Goal: Find contact information: Find contact information

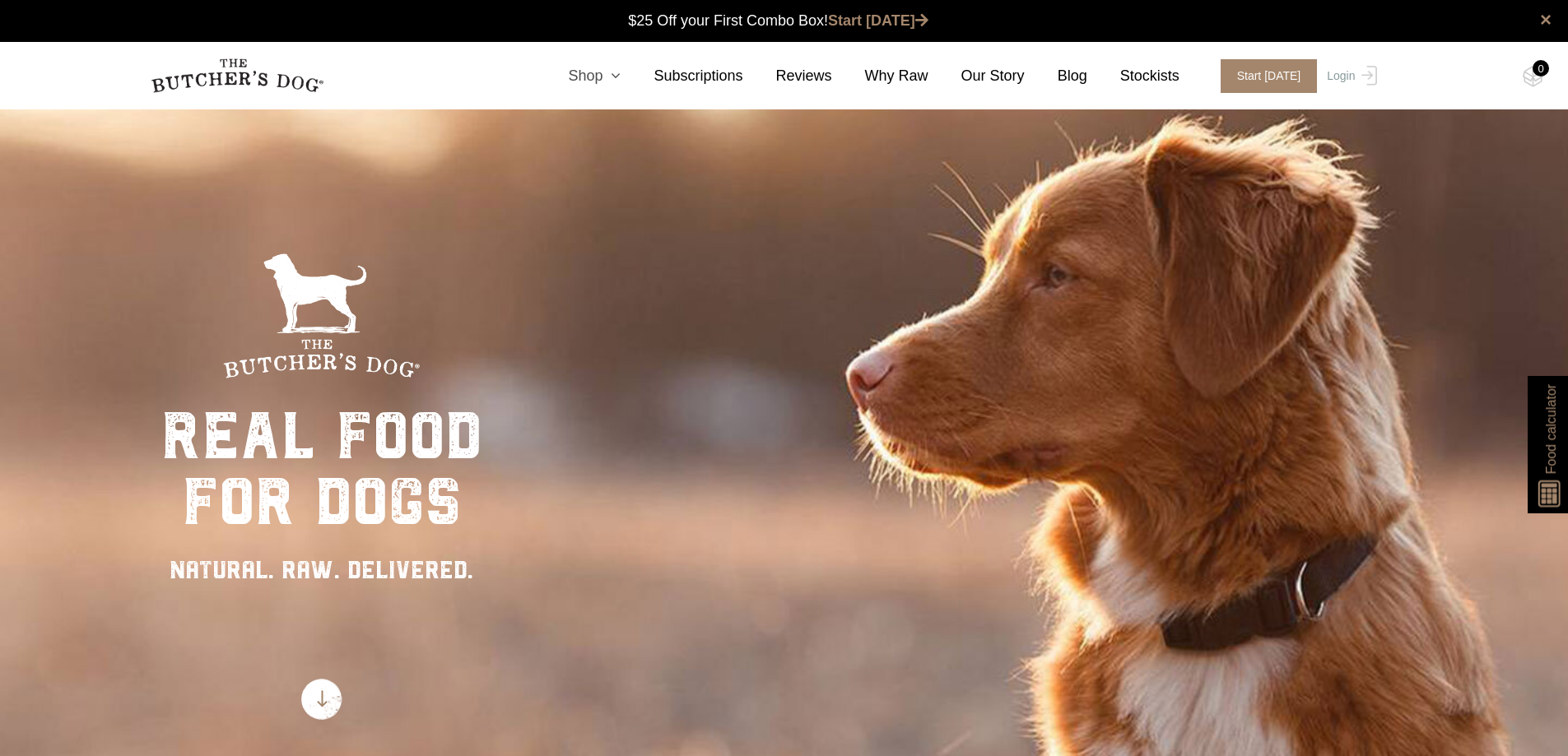
click at [608, 71] on link "Shop" at bounding box center [577, 76] width 85 height 22
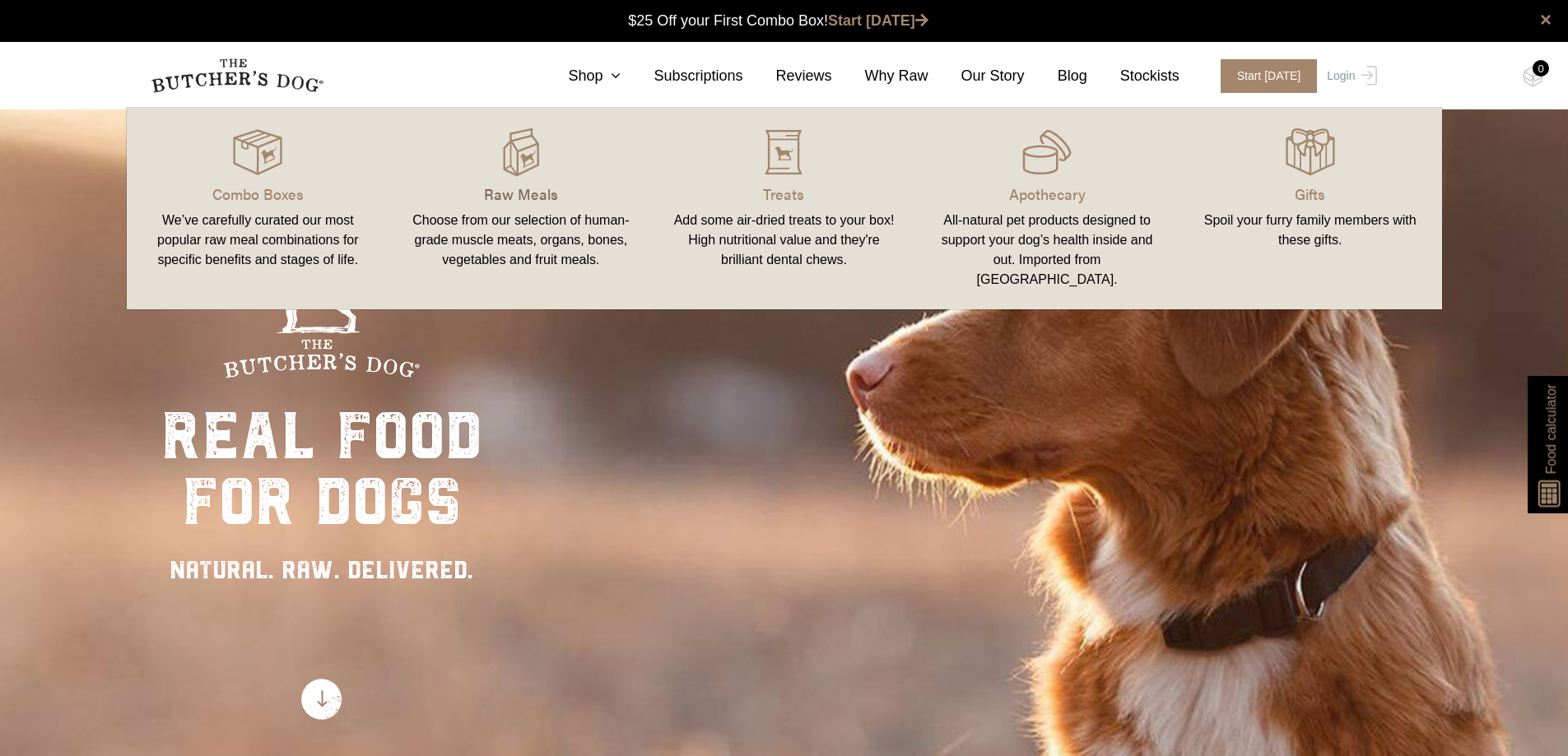
click at [525, 196] on p "Raw Meals" at bounding box center [520, 194] width 224 height 22
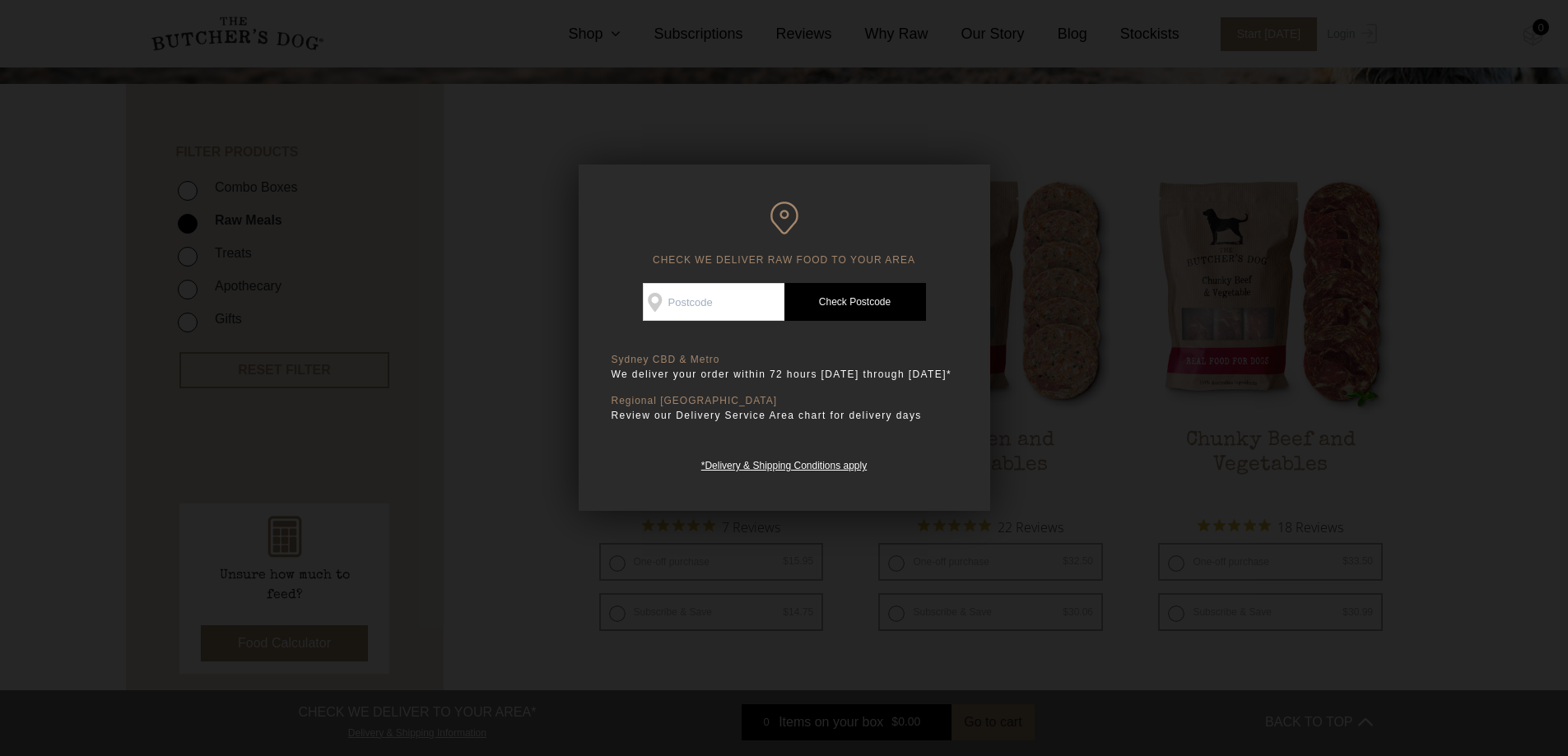
click at [665, 286] on input "Check Availability At" at bounding box center [713, 302] width 142 height 37
click at [714, 310] on input "Check Availability At" at bounding box center [713, 302] width 142 height 37
type input "2481"
click at [857, 301] on link "Check Postcode" at bounding box center [855, 302] width 142 height 37
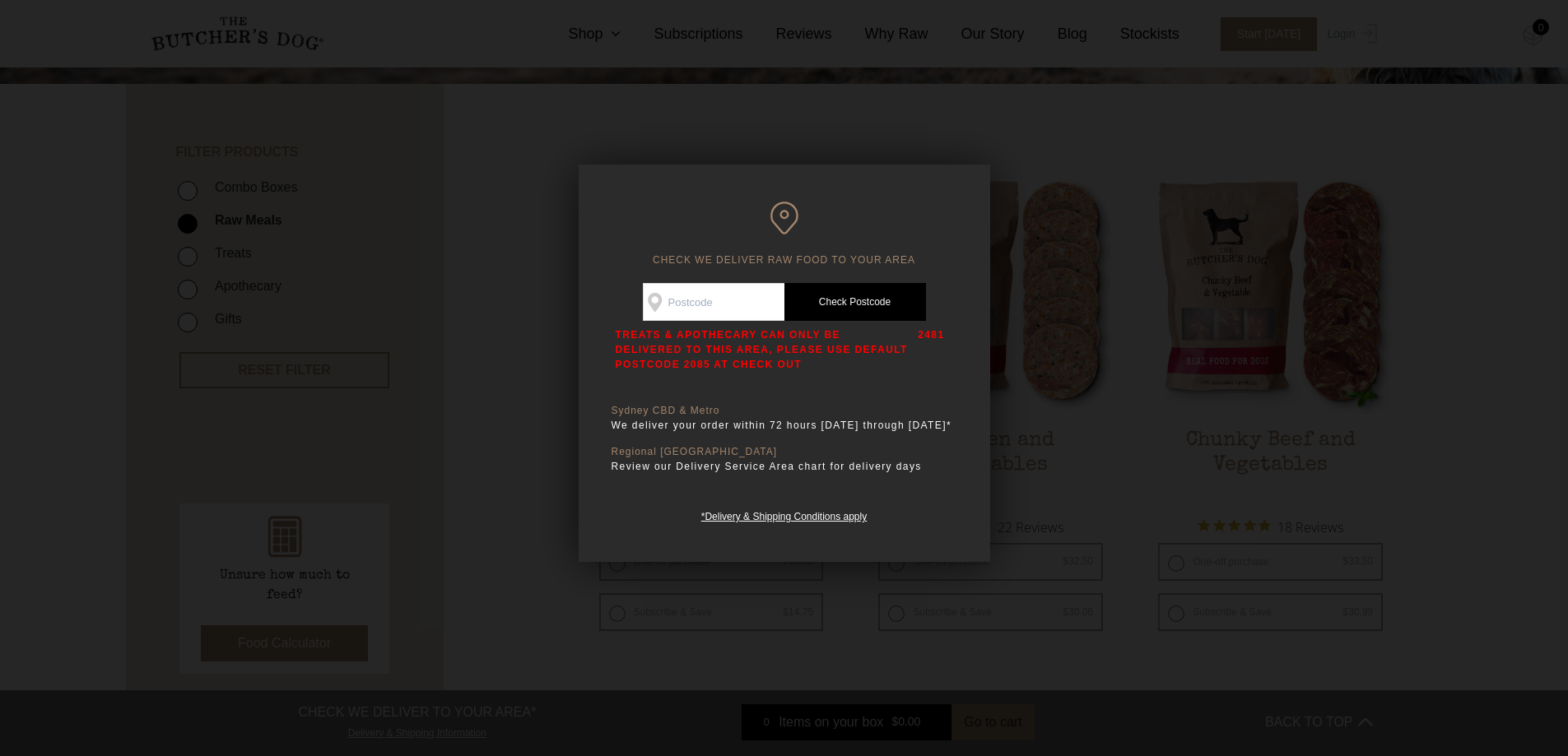
click at [699, 300] on input "Check Availability At" at bounding box center [713, 302] width 142 height 37
type input "2000"
click at [847, 299] on link "Check Postcode" at bounding box center [855, 302] width 142 height 37
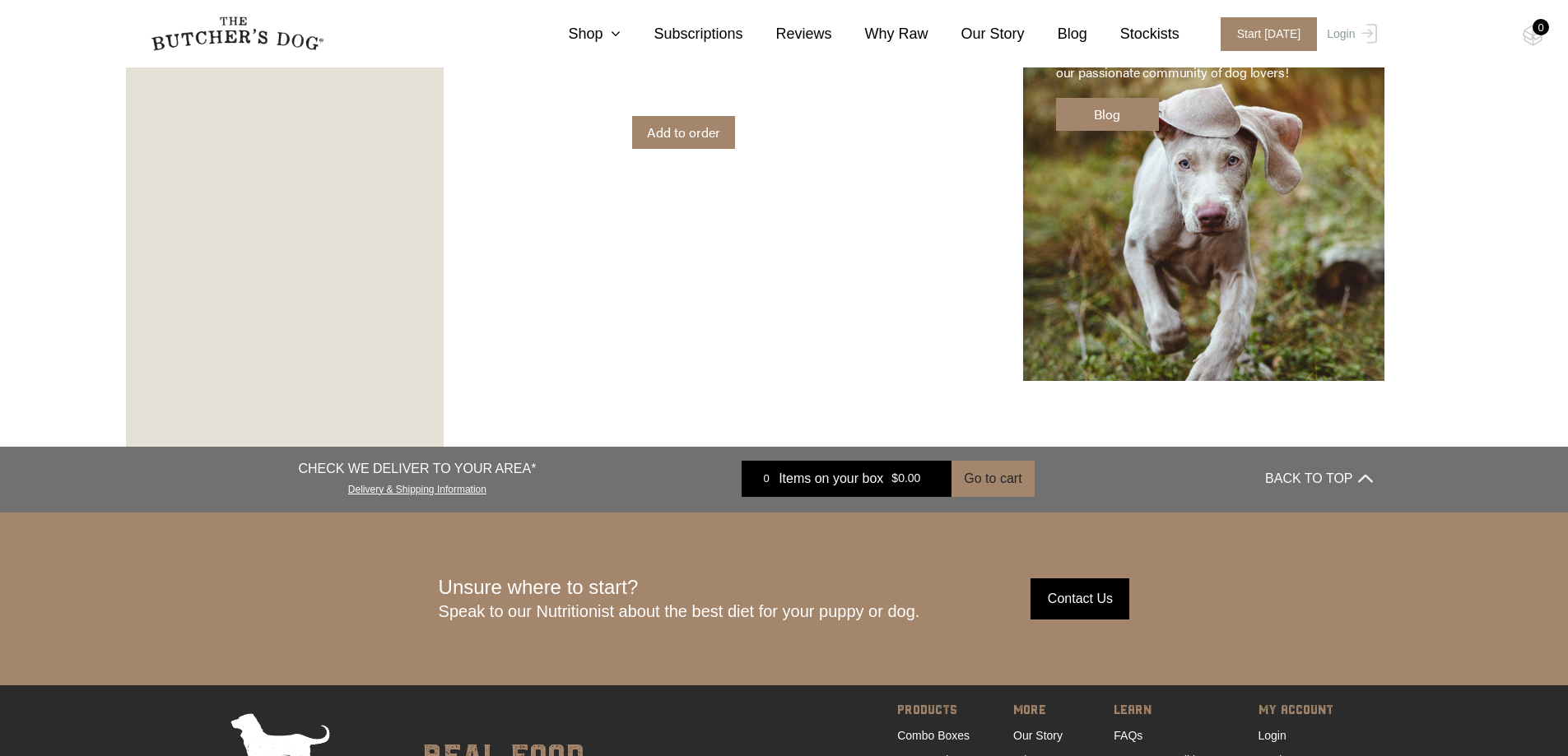
scroll to position [3007, 0]
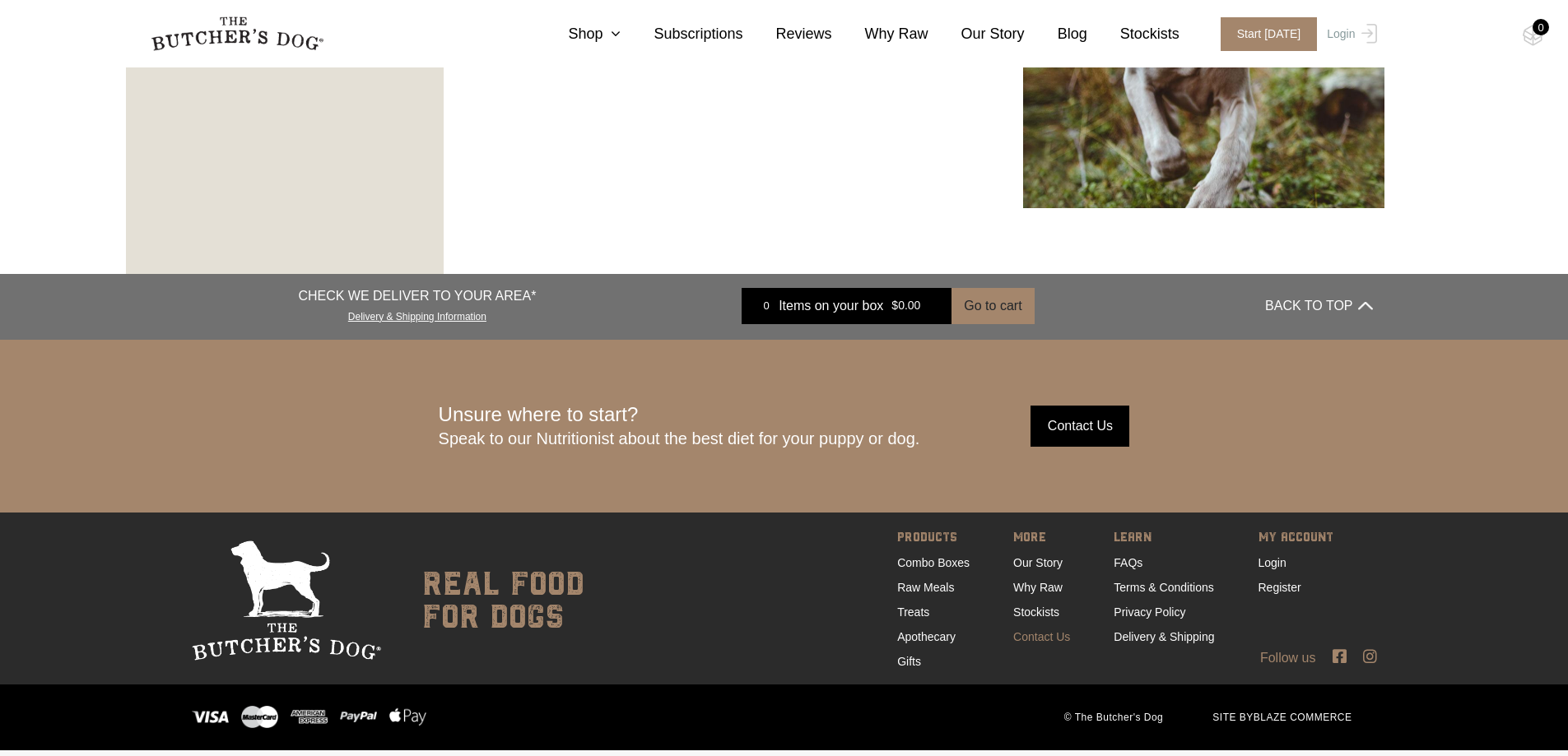
click at [1029, 636] on link "Contact Us" at bounding box center [1041, 637] width 57 height 13
